Goal: Transaction & Acquisition: Download file/media

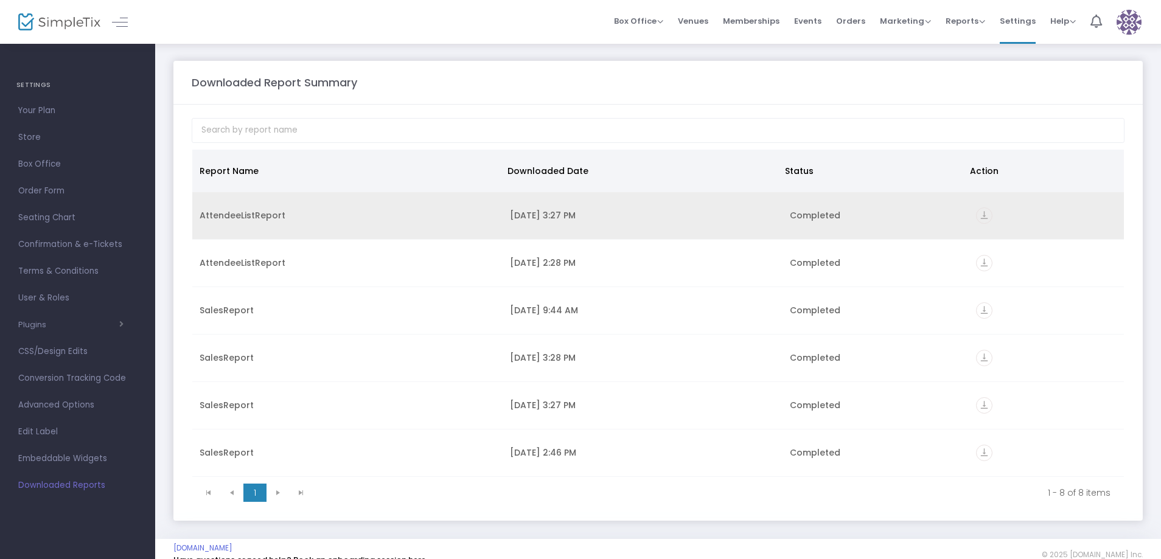
click at [976, 215] on icon "vertical_align_bottom" at bounding box center [984, 216] width 16 height 16
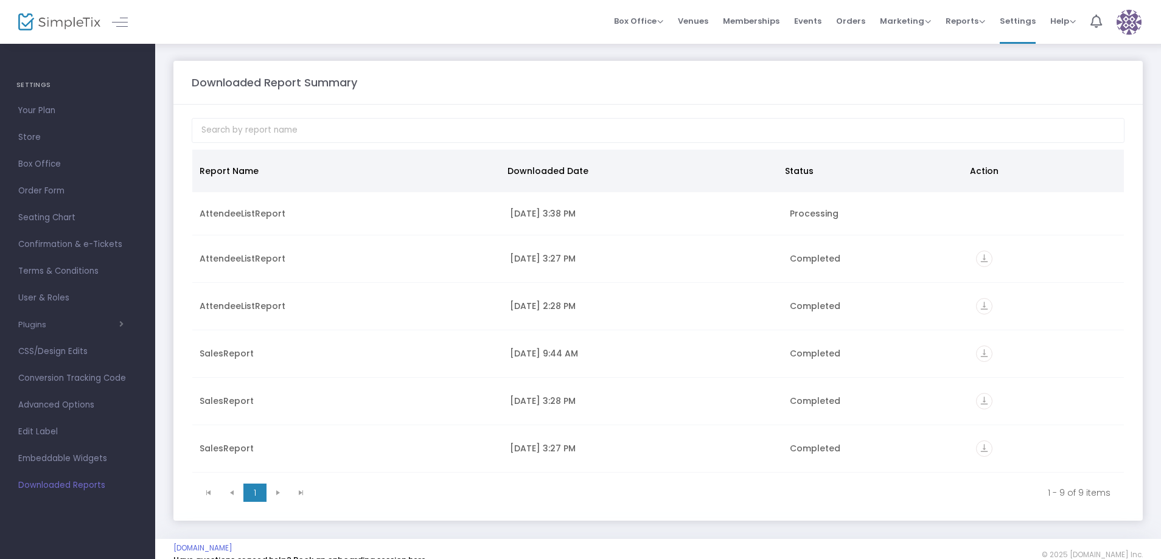
click at [906, 94] on m-panel-header "Downloaded Report Summary" at bounding box center [658, 83] width 970 height 44
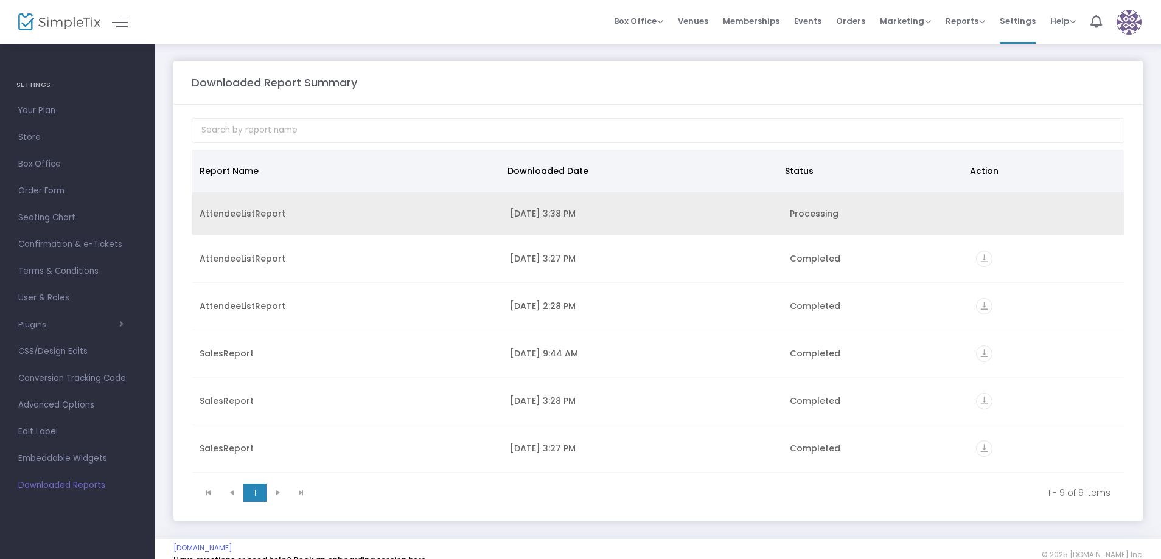
click at [912, 213] on div "Processing" at bounding box center [876, 214] width 172 height 12
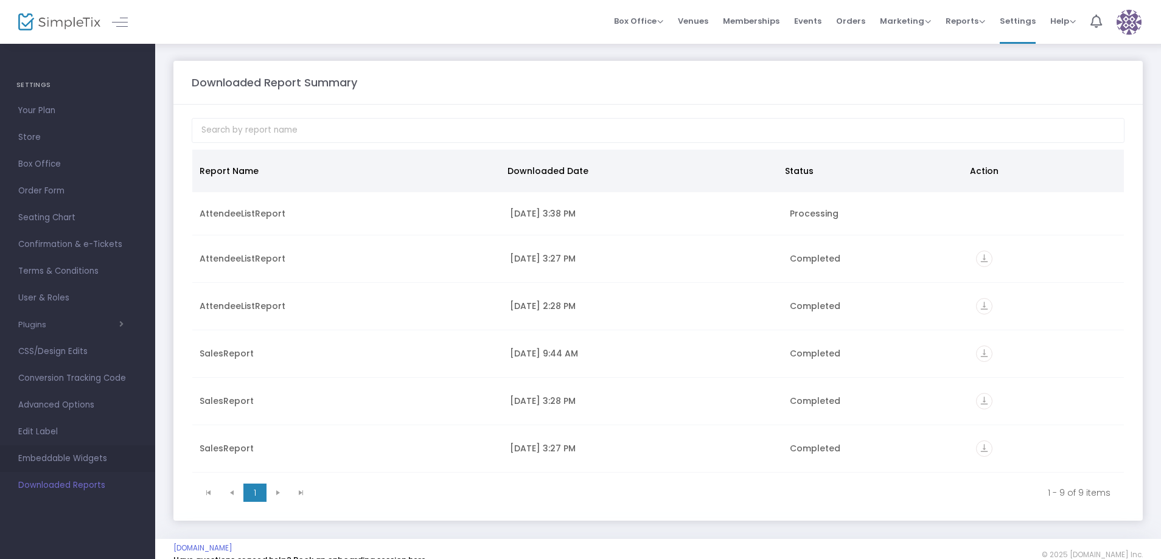
click at [82, 451] on span "Embeddable Widgets" at bounding box center [77, 459] width 119 height 16
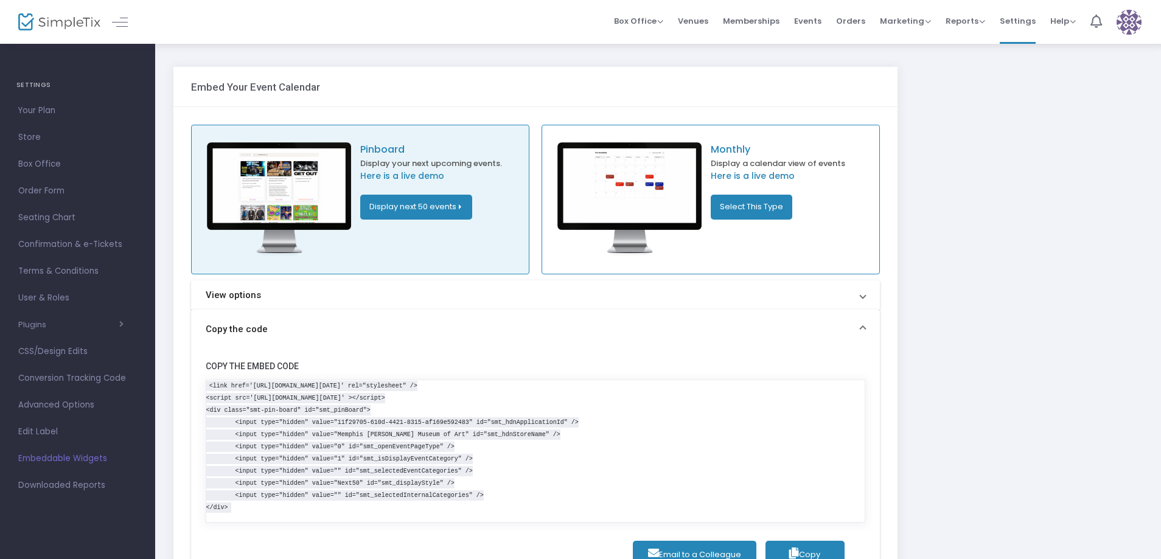
click at [74, 486] on span "Downloaded Reports" at bounding box center [77, 486] width 119 height 16
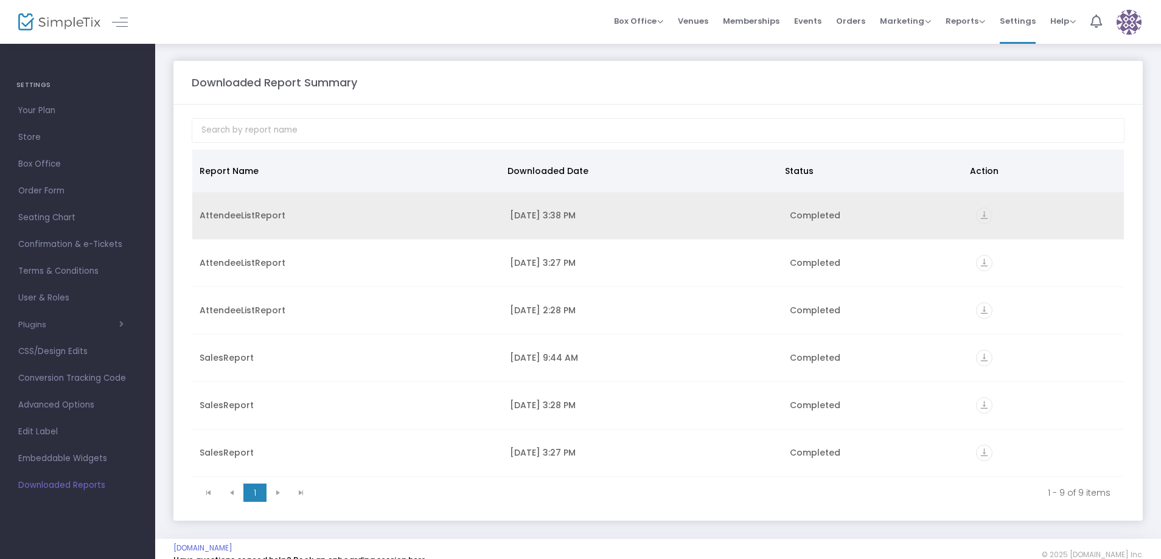
click at [979, 217] on icon "vertical_align_bottom" at bounding box center [984, 216] width 16 height 16
